Goal: Information Seeking & Learning: Learn about a topic

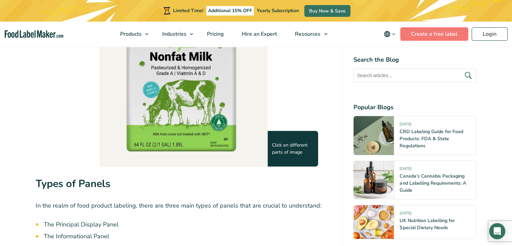
scroll to position [649, 0]
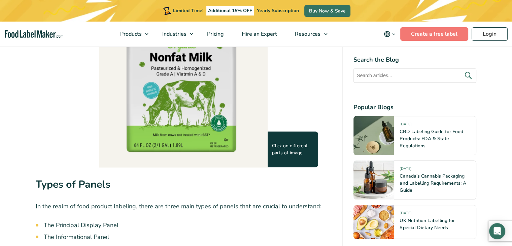
click at [282, 152] on div "Click on different parts of image" at bounding box center [293, 149] width 50 height 36
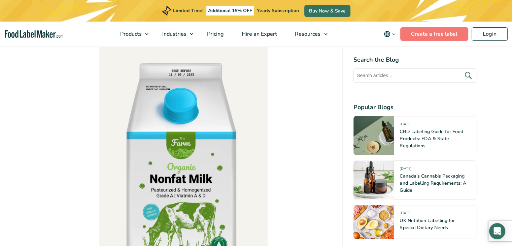
scroll to position [526, 0]
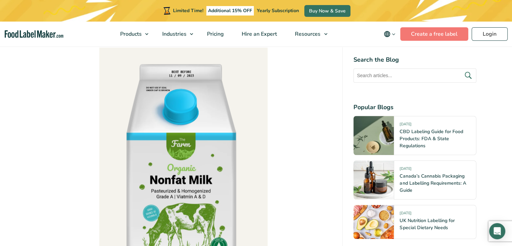
click at [201, 112] on img at bounding box center [183, 167] width 168 height 241
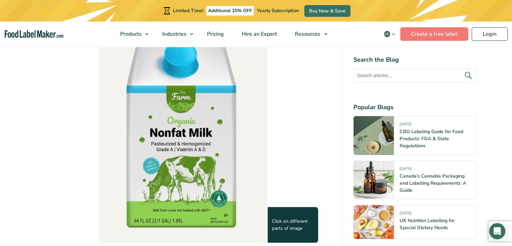
scroll to position [578, 0]
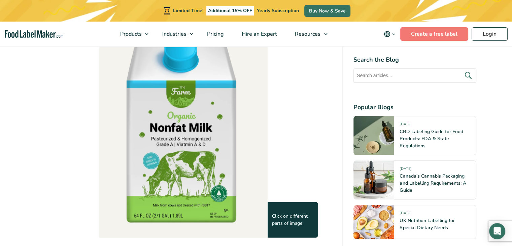
click at [285, 216] on div "Click on different parts of image" at bounding box center [293, 220] width 50 height 36
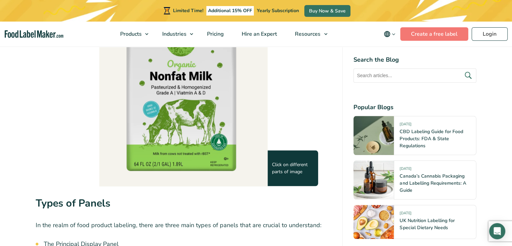
click at [208, 156] on img at bounding box center [183, 64] width 168 height 241
drag, startPoint x: 230, startPoint y: 146, endPoint x: 200, endPoint y: 148, distance: 30.4
click at [200, 148] on img at bounding box center [183, 64] width 168 height 241
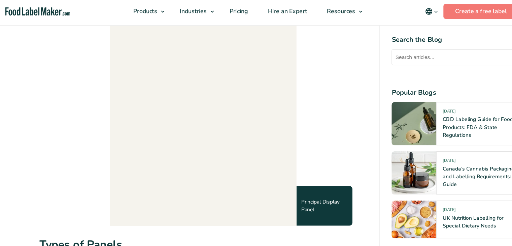
scroll to position [589, 0]
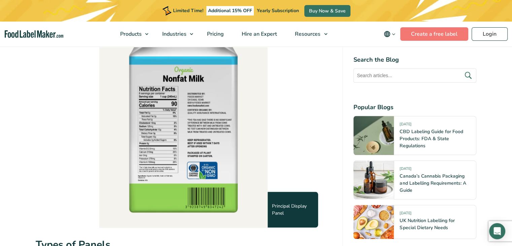
click at [145, 115] on img at bounding box center [183, 105] width 168 height 241
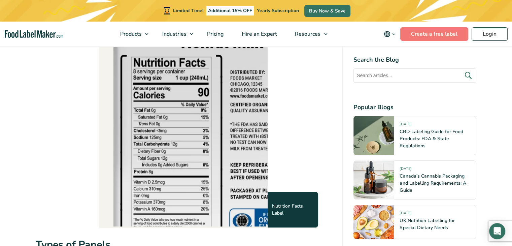
drag, startPoint x: 149, startPoint y: 114, endPoint x: 188, endPoint y: 115, distance: 38.7
click at [188, 115] on img at bounding box center [222, 96] width 336 height 482
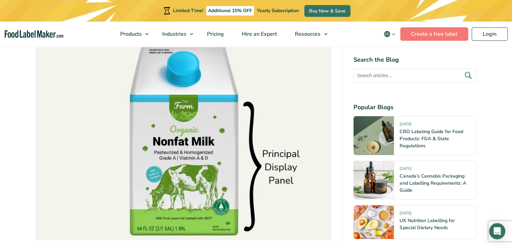
scroll to position [959, 0]
